Goal: Task Accomplishment & Management: Use online tool/utility

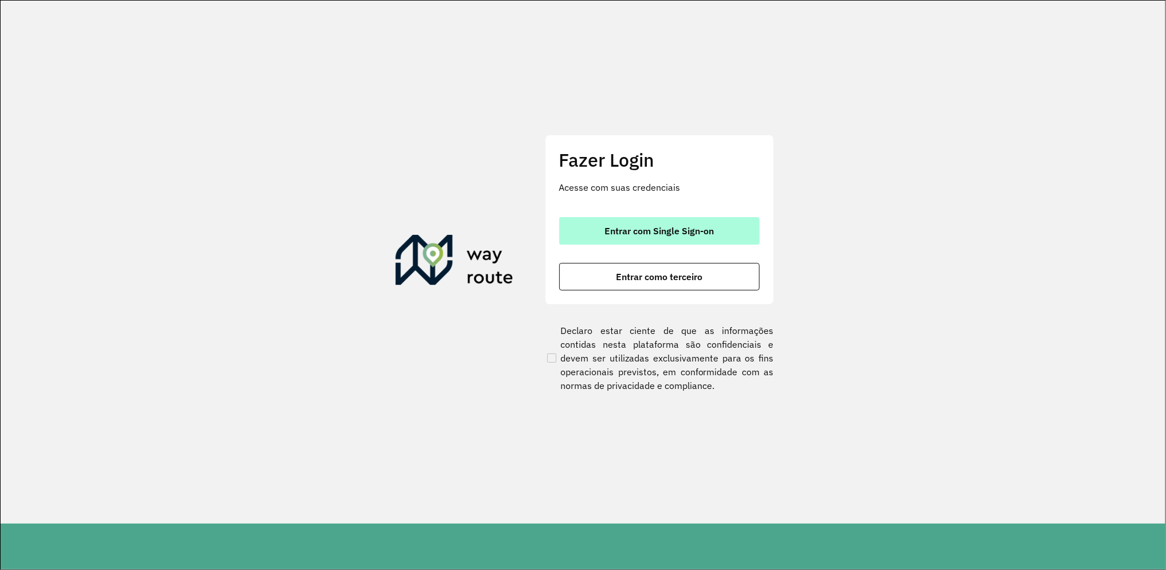
click at [685, 223] on button "Entrar com Single Sign-on" at bounding box center [659, 230] width 200 height 27
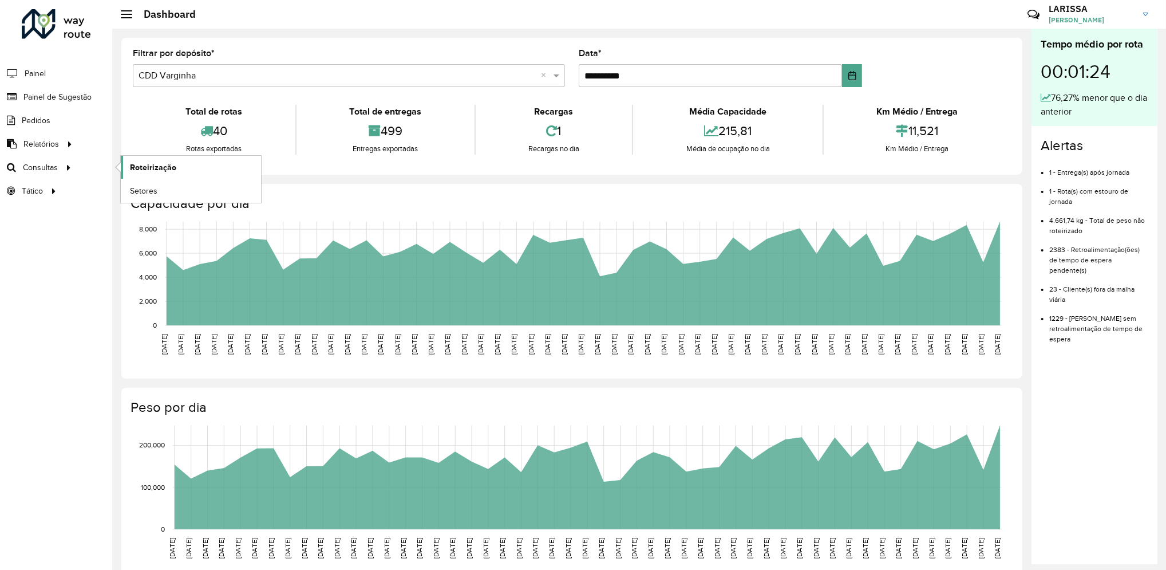
click at [148, 172] on span "Roteirização" at bounding box center [153, 167] width 46 height 12
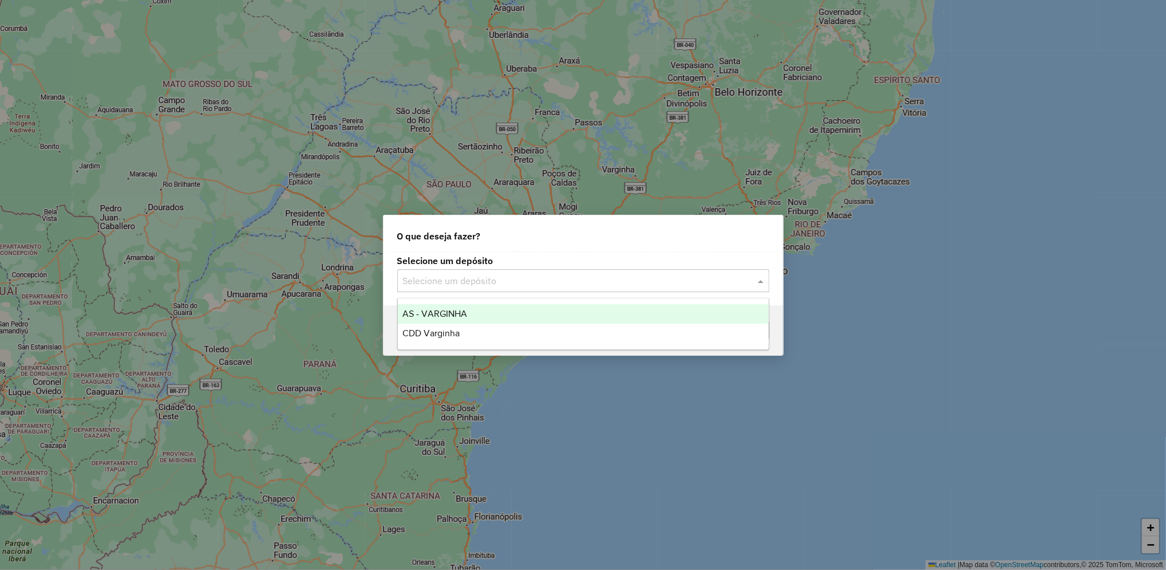
click at [500, 278] on input "text" at bounding box center [572, 281] width 338 height 14
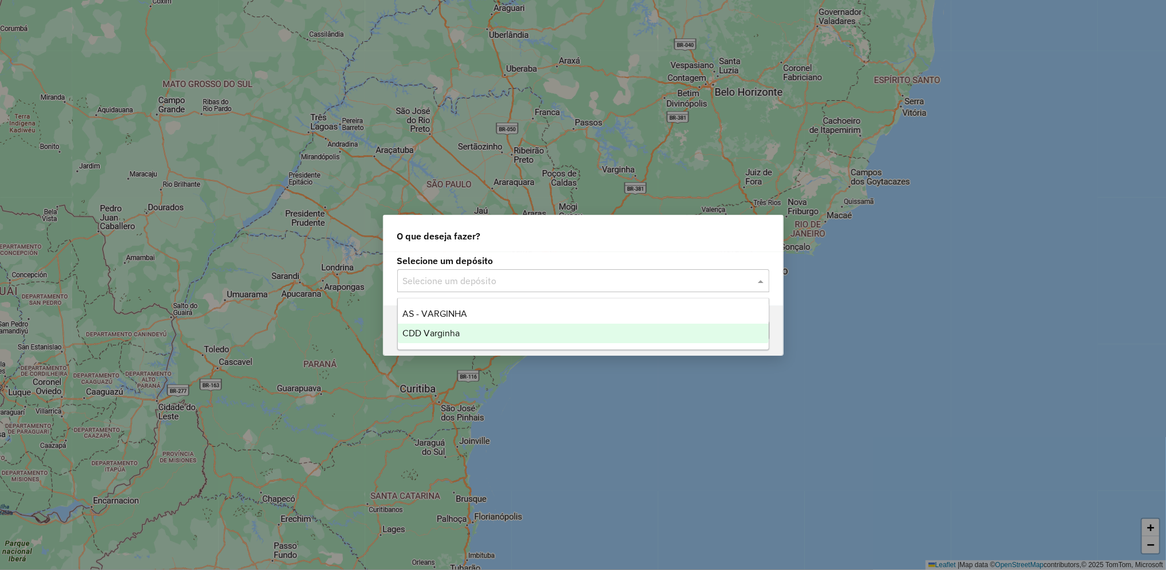
click at [489, 338] on div "CDD Varginha" at bounding box center [583, 332] width 371 height 19
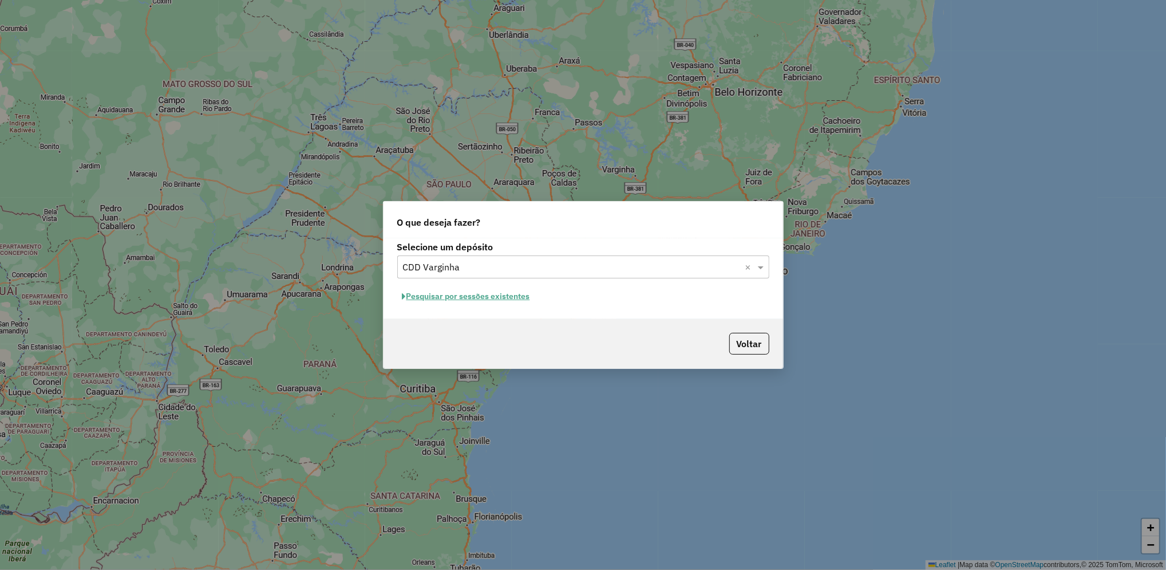
click at [493, 300] on button "Pesquisar por sessões existentes" at bounding box center [466, 296] width 138 height 18
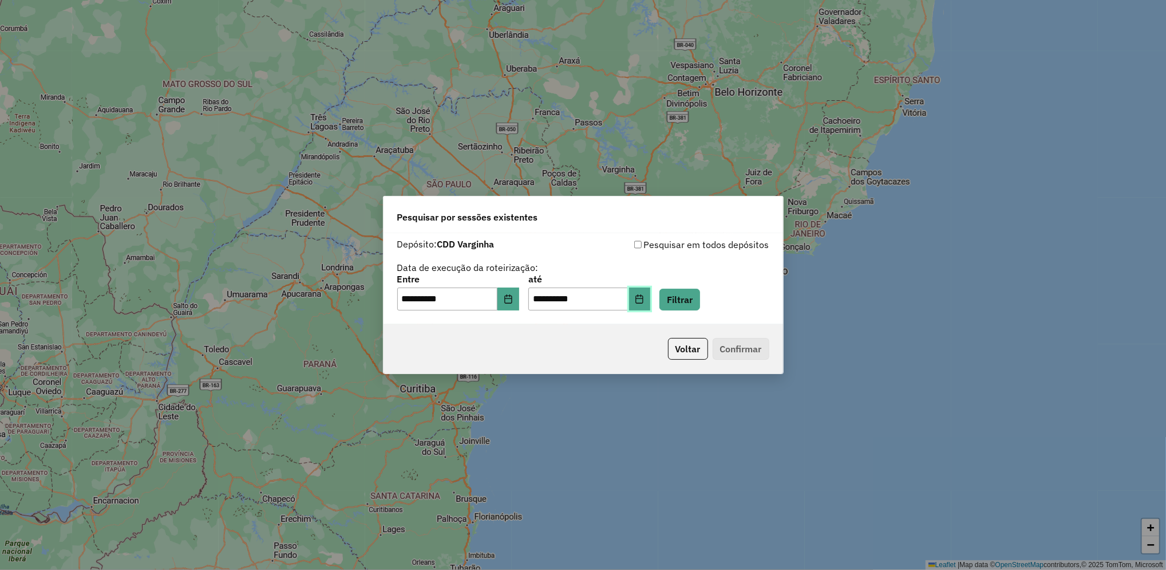
click at [651, 303] on button "Choose Date" at bounding box center [640, 298] width 22 height 23
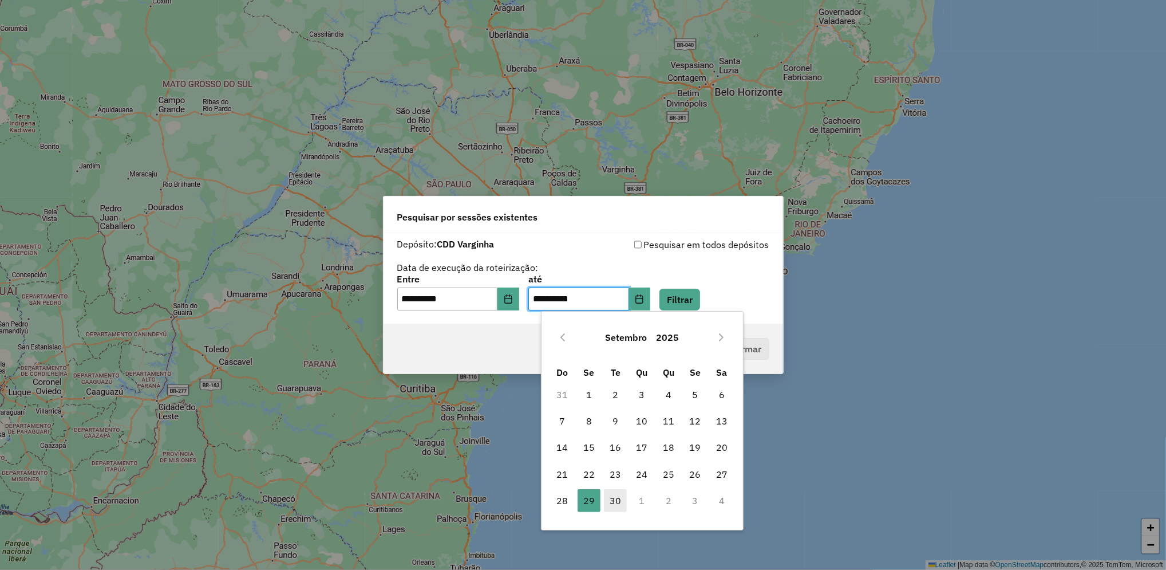
click at [610, 501] on span "30" at bounding box center [615, 500] width 23 height 23
type input "**********"
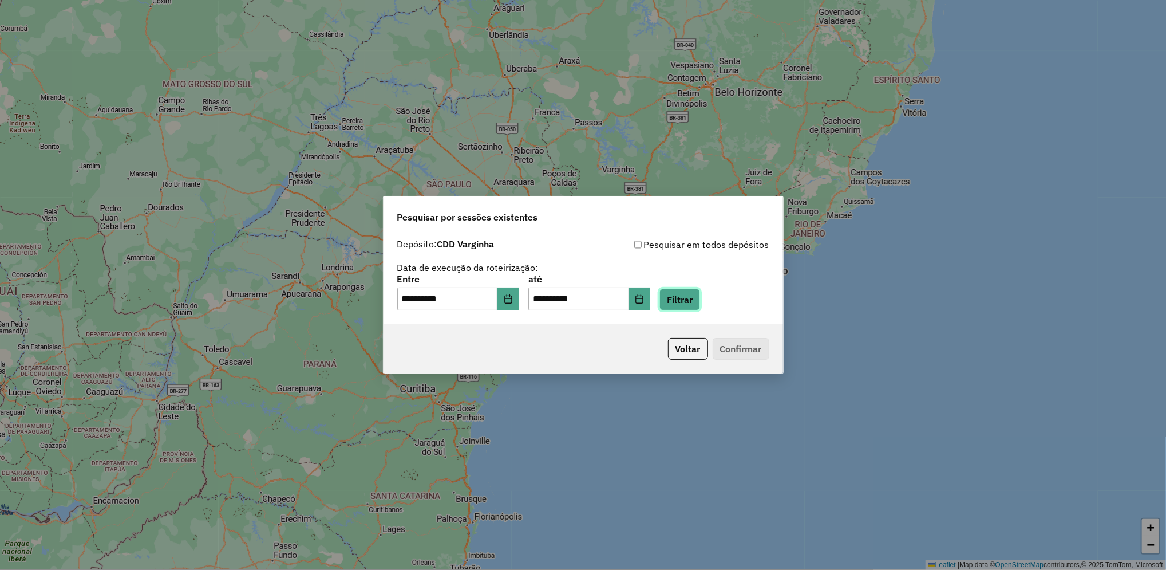
click at [700, 295] on button "Filtrar" at bounding box center [679, 299] width 41 height 22
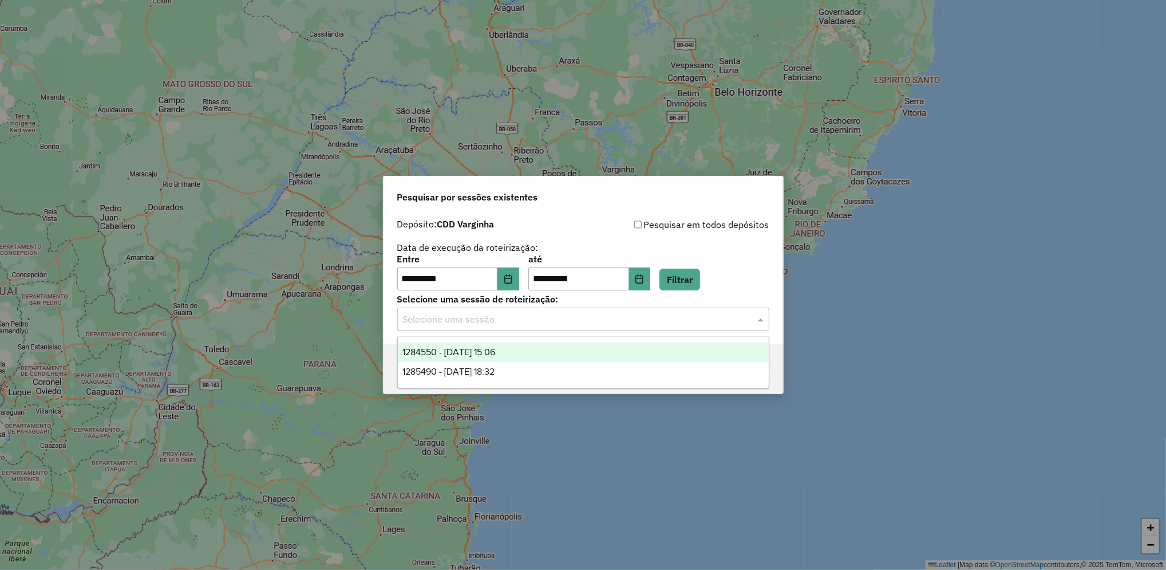
click at [566, 324] on input "text" at bounding box center [572, 320] width 338 height 14
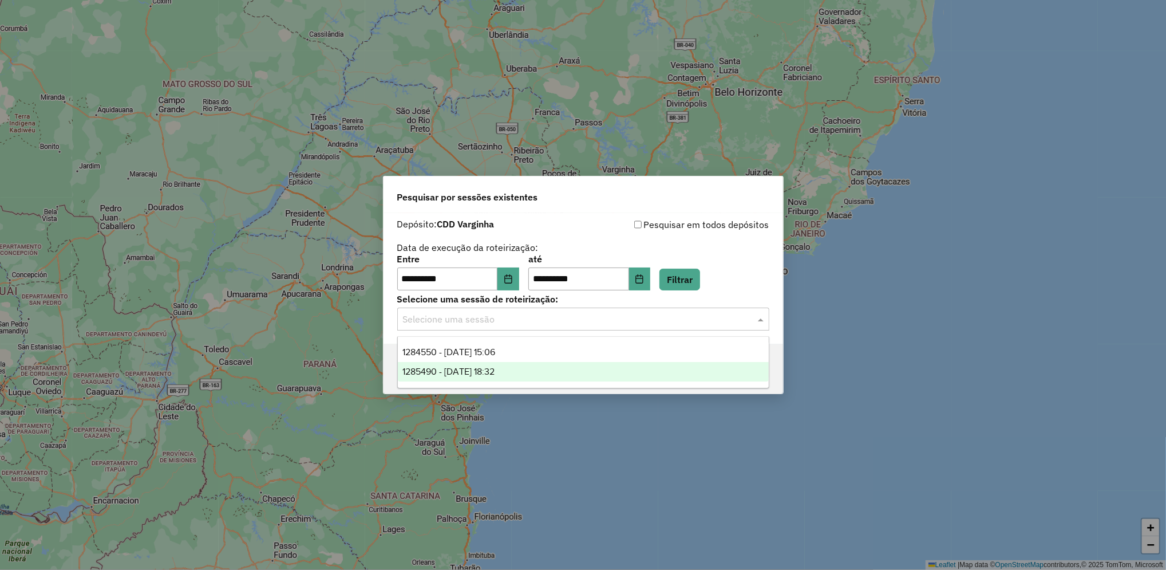
click at [543, 376] on div "1285490 - [DATE] 18:32" at bounding box center [583, 371] width 371 height 19
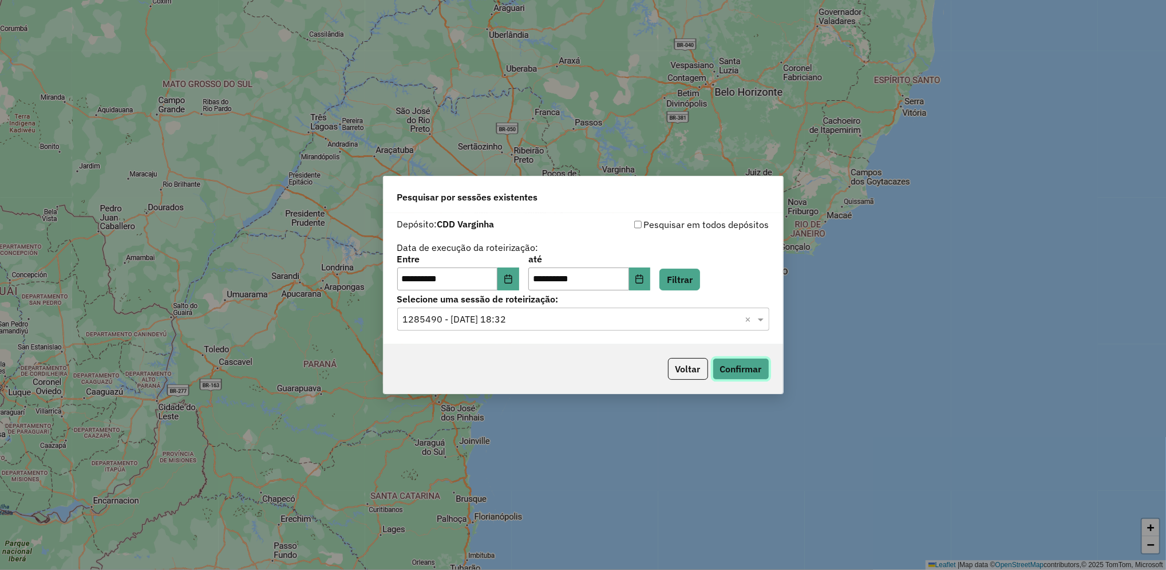
click at [753, 378] on button "Confirmar" at bounding box center [741, 369] width 57 height 22
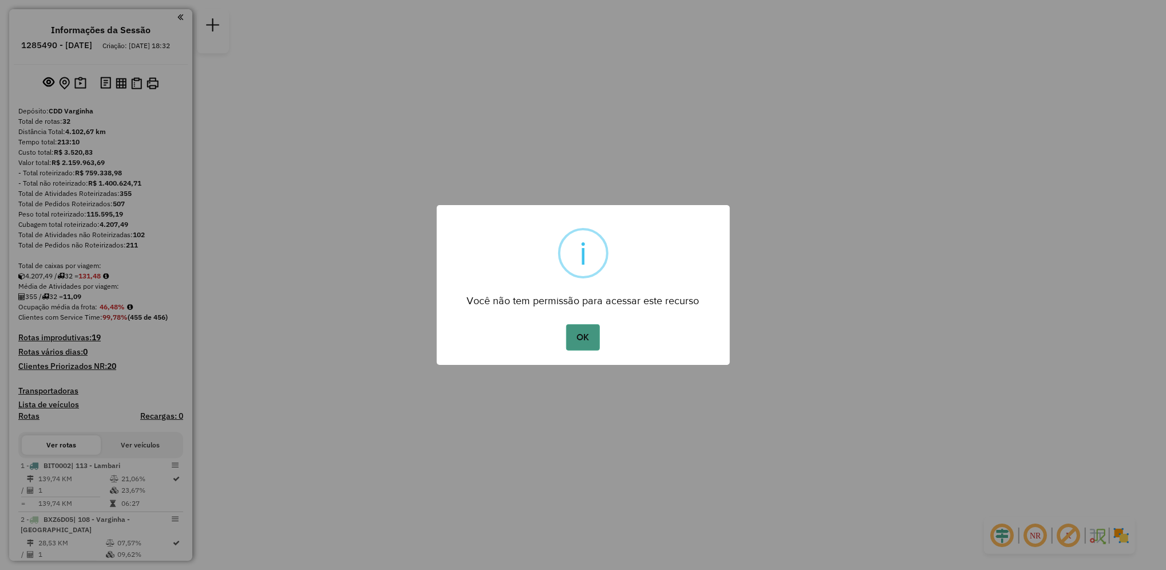
click at [580, 341] on button "OK" at bounding box center [583, 337] width 34 height 26
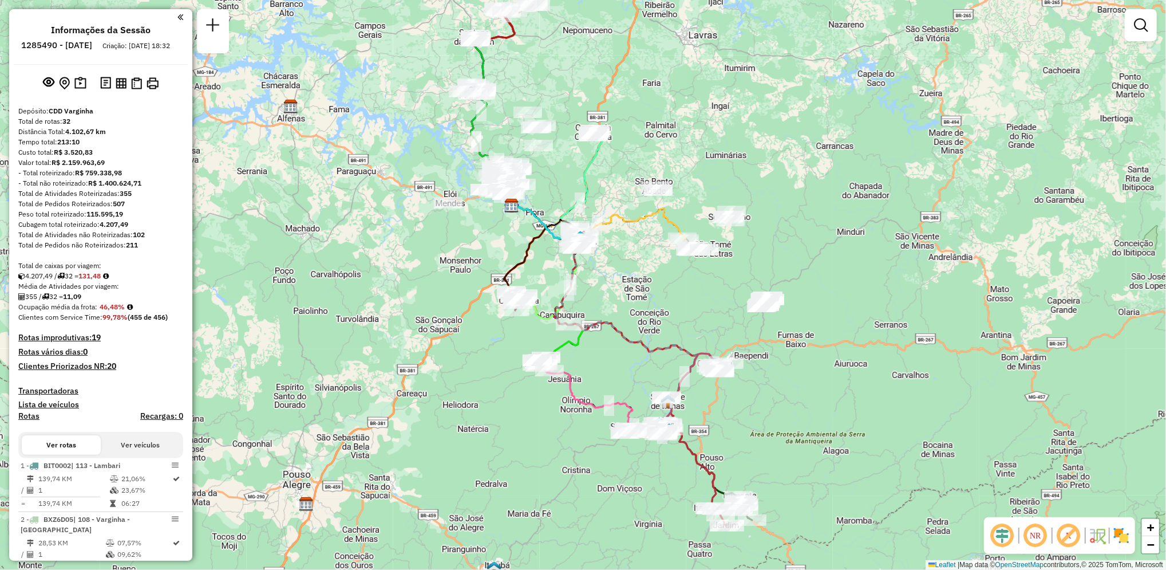
drag, startPoint x: 718, startPoint y: 437, endPoint x: 647, endPoint y: 358, distance: 106.2
click at [647, 358] on div "Janela de atendimento Grade de atendimento Capacidade Transportadoras Veículos …" at bounding box center [583, 285] width 1166 height 570
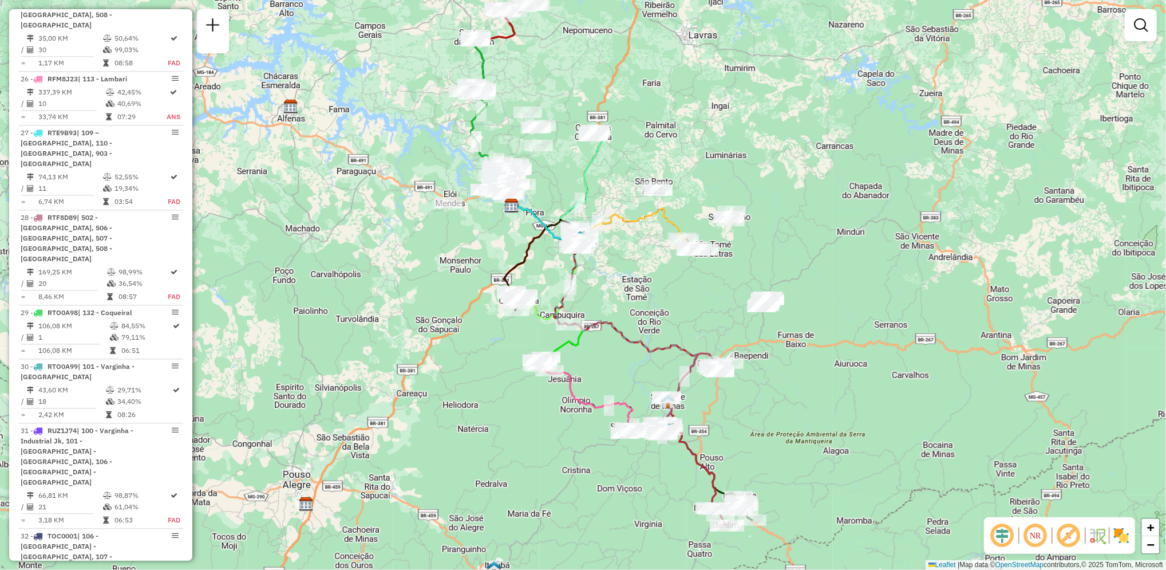
scroll to position [2118, 0]
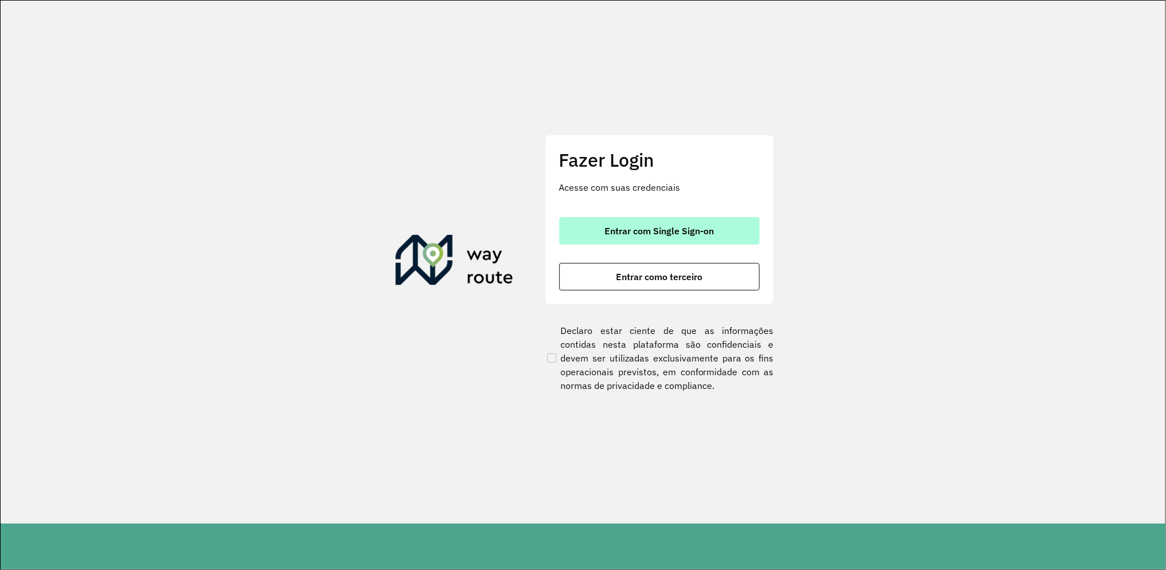
click at [726, 243] on button "Entrar com Single Sign-on" at bounding box center [659, 230] width 200 height 27
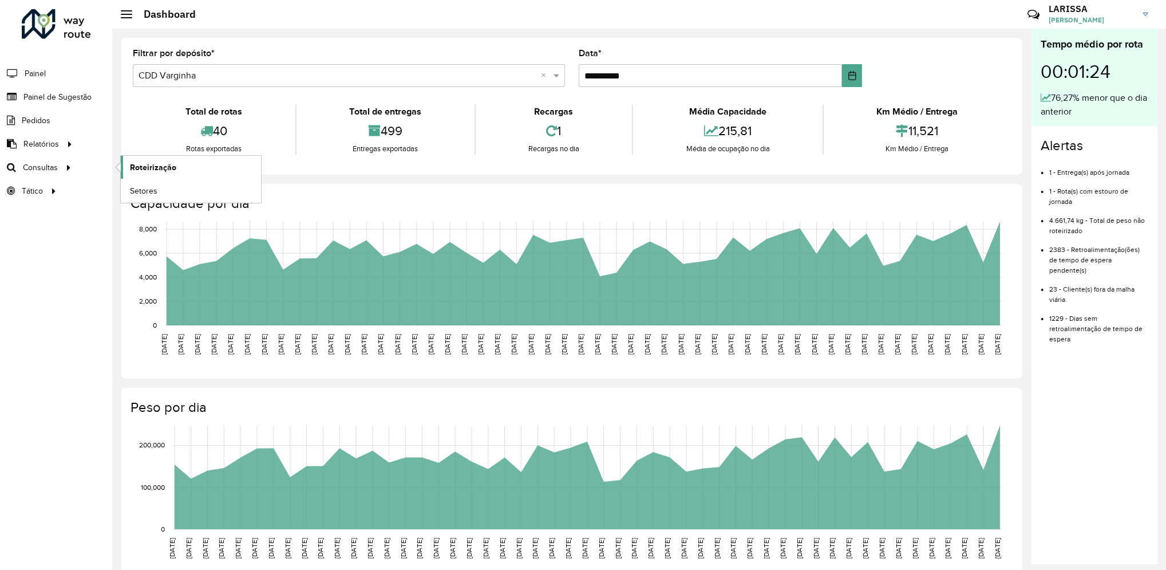
click at [137, 168] on span "Roteirização" at bounding box center [153, 167] width 46 height 12
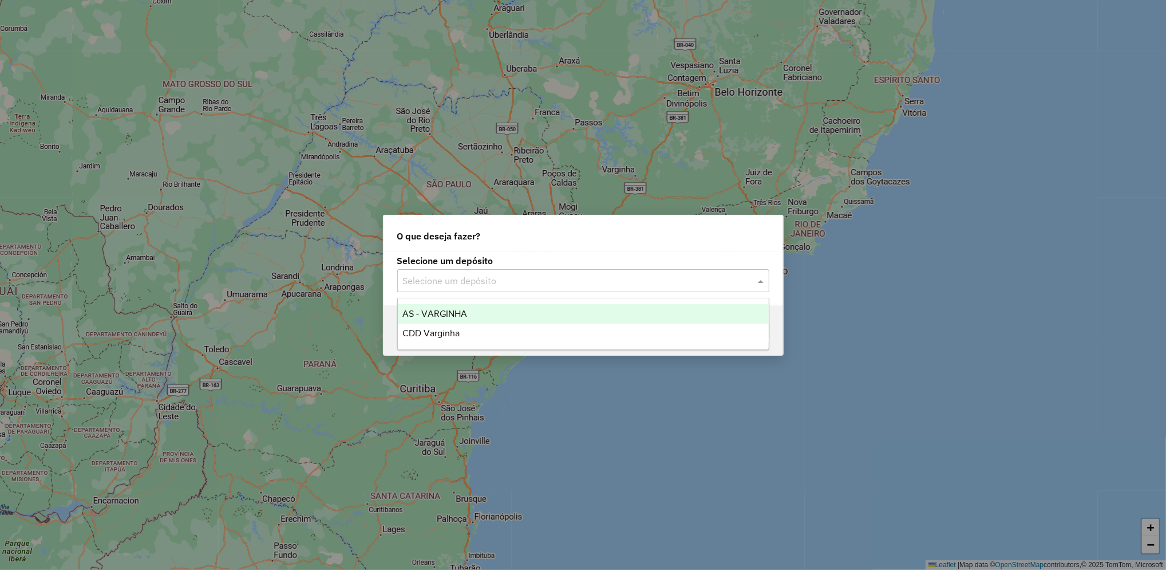
click at [462, 284] on input "text" at bounding box center [572, 281] width 338 height 14
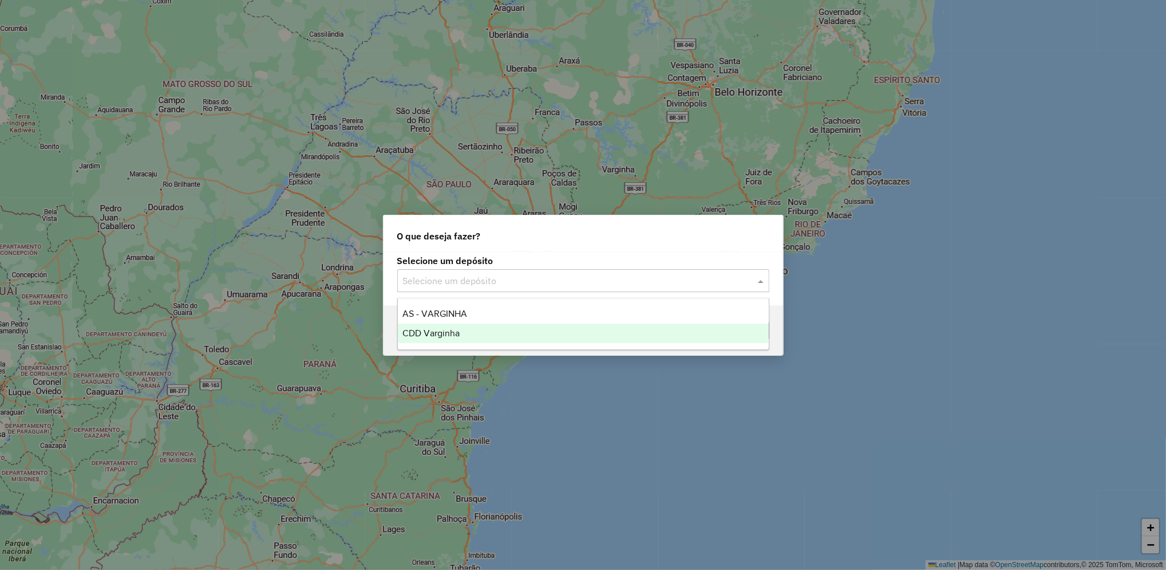
click at [445, 339] on div "CDD Varginha" at bounding box center [583, 332] width 371 height 19
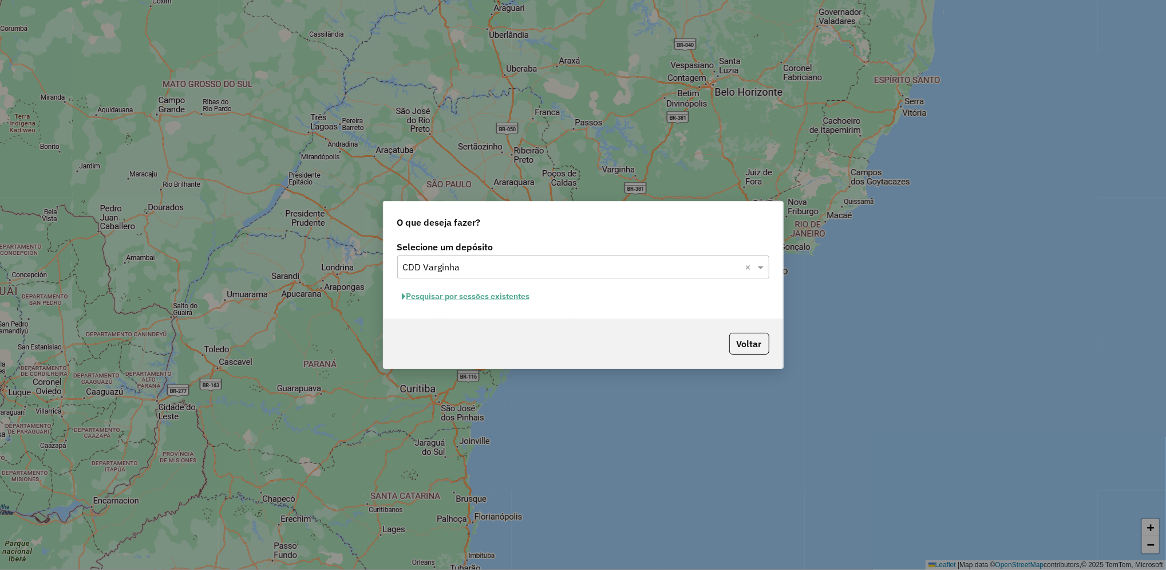
click at [505, 301] on button "Pesquisar por sessões existentes" at bounding box center [466, 296] width 138 height 18
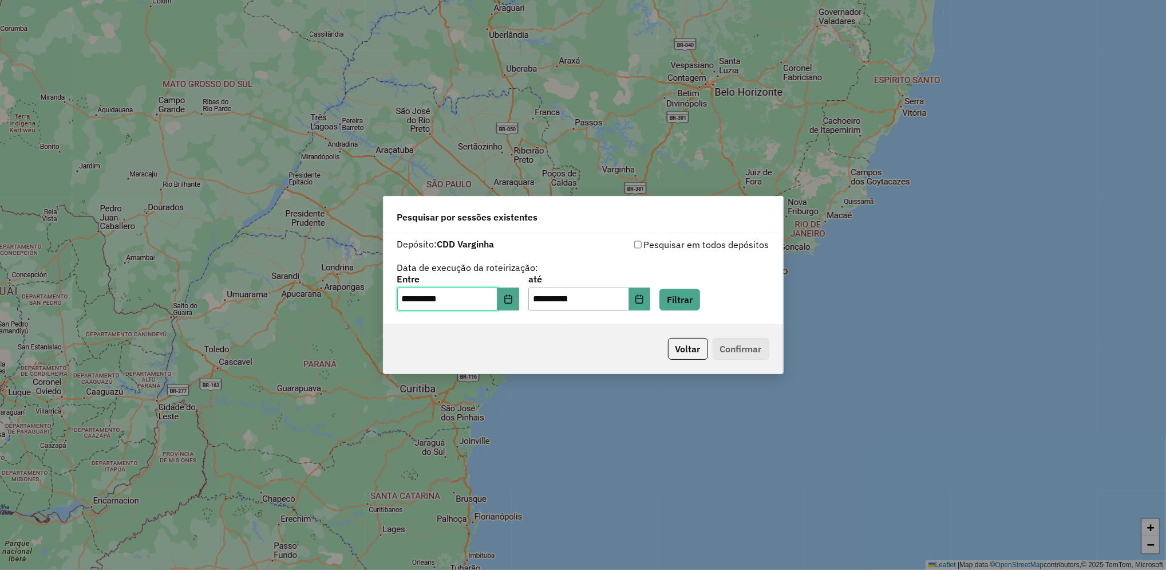
click at [498, 301] on input "**********" at bounding box center [447, 298] width 101 height 23
click at [651, 305] on button "Choose Date" at bounding box center [640, 298] width 22 height 23
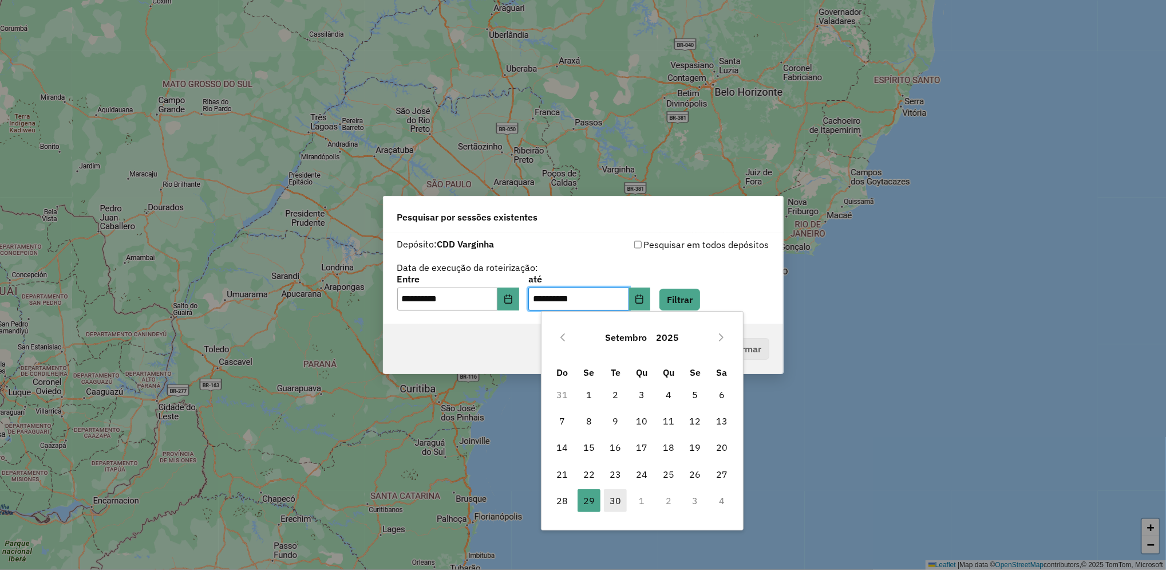
click at [615, 503] on span "30" at bounding box center [615, 500] width 23 height 23
type input "**********"
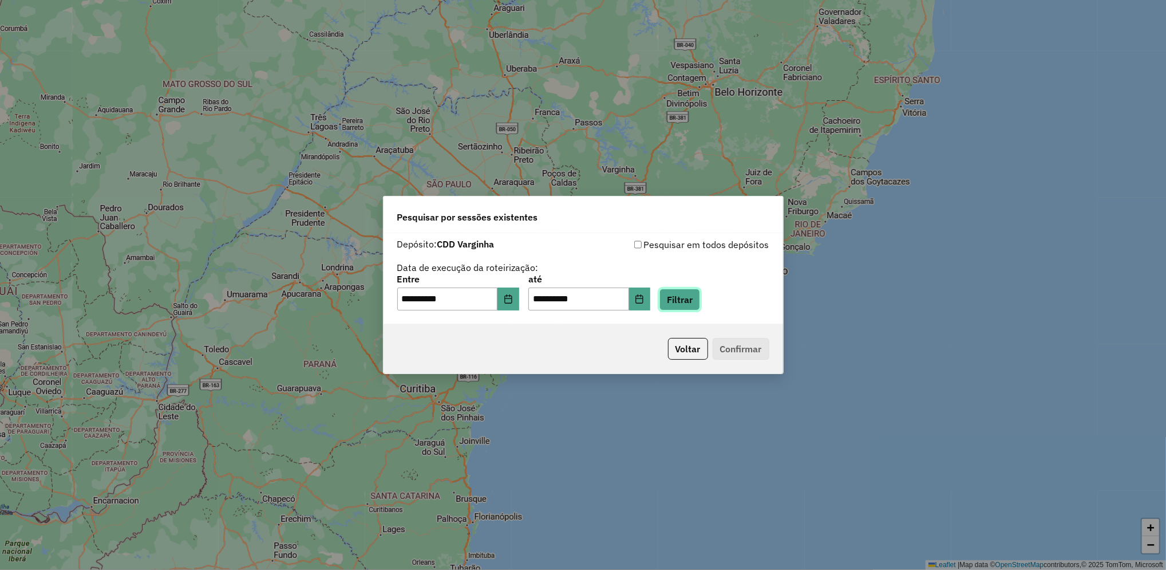
click at [693, 296] on button "Filtrar" at bounding box center [679, 299] width 41 height 22
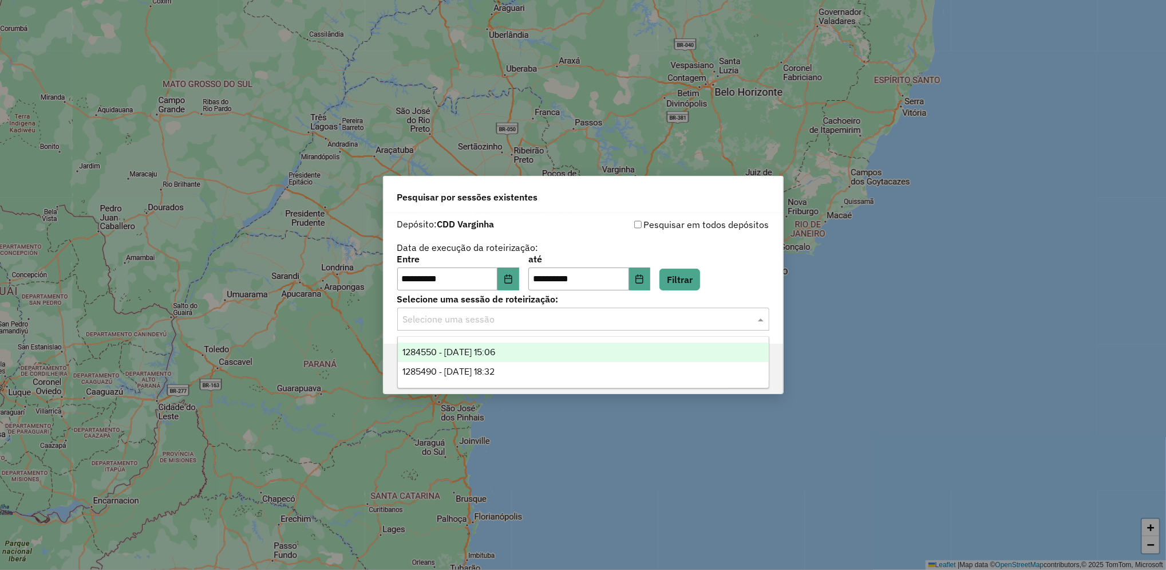
click at [489, 319] on input "text" at bounding box center [572, 320] width 338 height 14
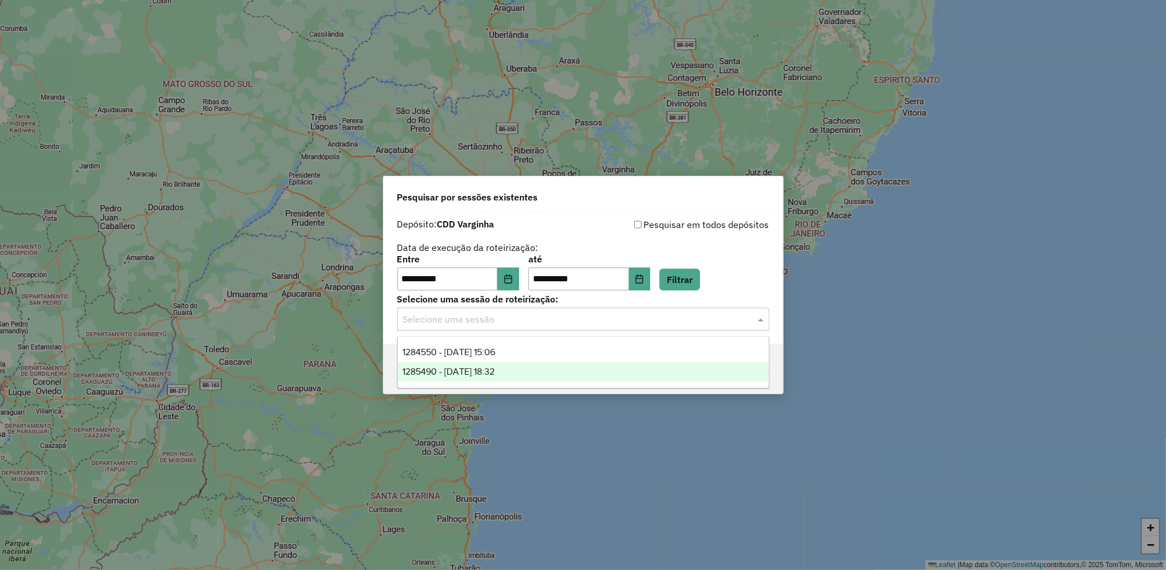
click at [495, 369] on span "1285490 - 30/09/2025 18:32" at bounding box center [448, 371] width 92 height 10
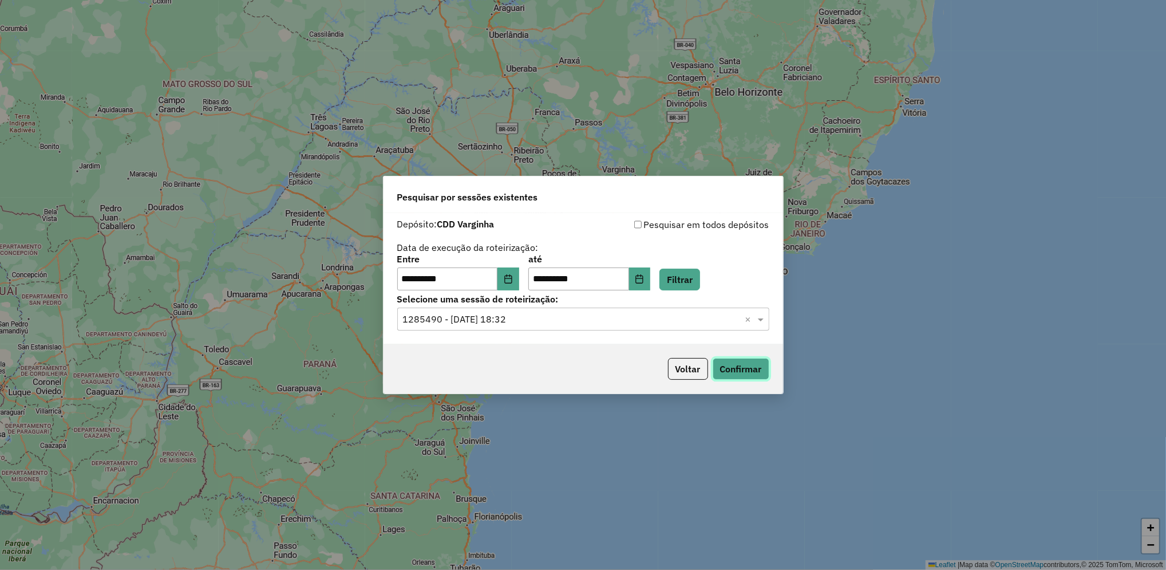
click at [750, 374] on button "Confirmar" at bounding box center [741, 369] width 57 height 22
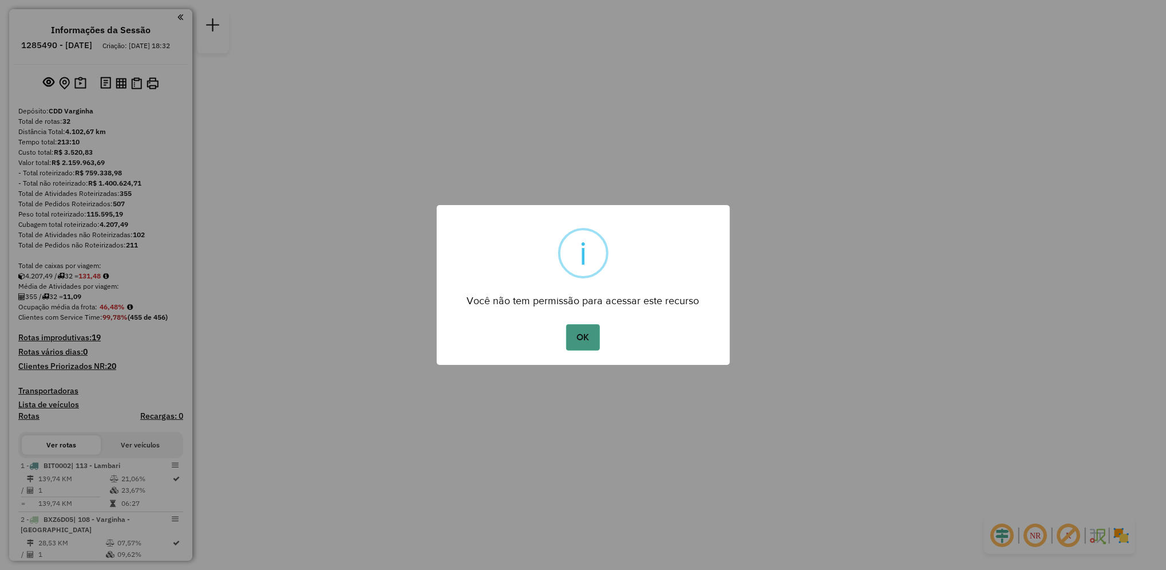
click at [579, 335] on button "OK" at bounding box center [583, 337] width 34 height 26
